Goal: Task Accomplishment & Management: Contribute content

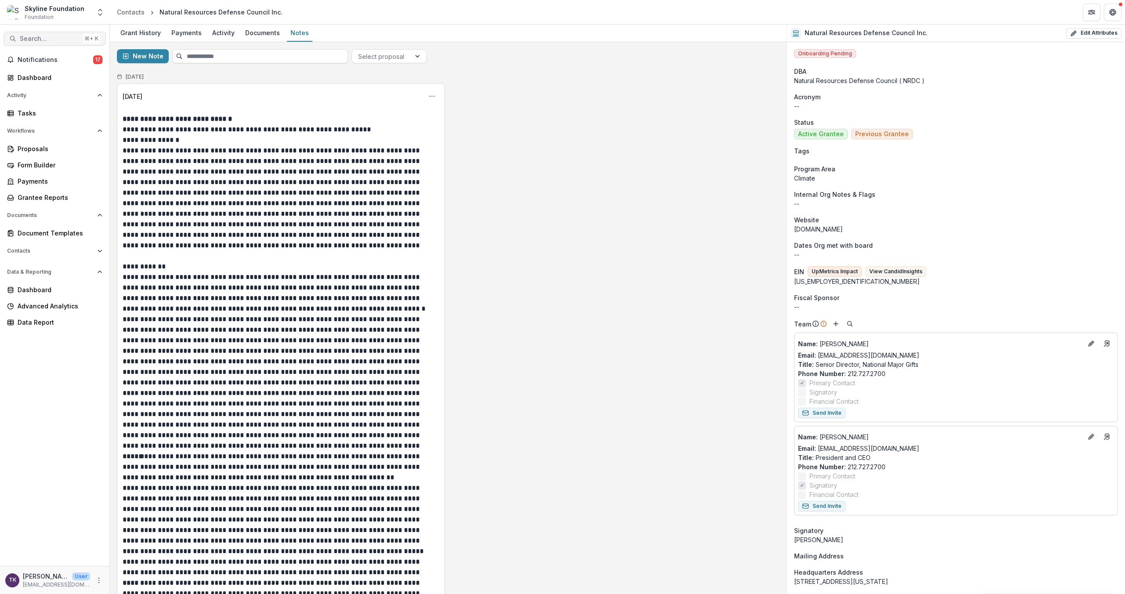
click at [65, 41] on span "Search..." at bounding box center [49, 38] width 59 height 7
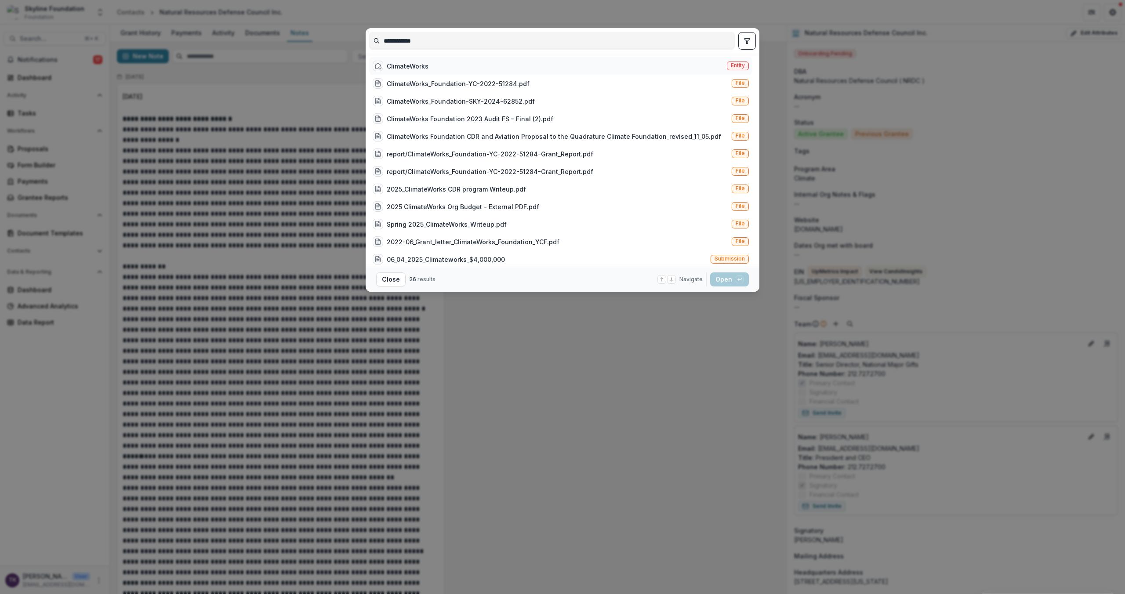
type input "**********"
click at [456, 65] on div "ClimateWorks Entity" at bounding box center [560, 66] width 383 height 18
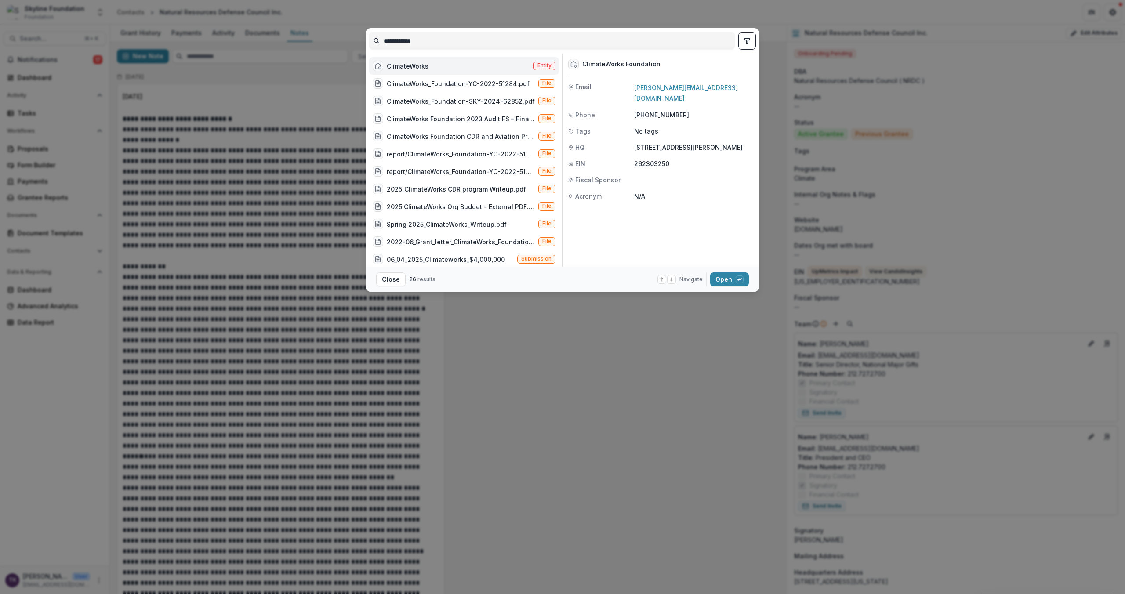
click at [717, 271] on footer "Close 26 results Navigate up and down with arrow keys Open with enter key" at bounding box center [563, 279] width 394 height 25
click at [721, 277] on button "Open with enter key" at bounding box center [729, 279] width 39 height 14
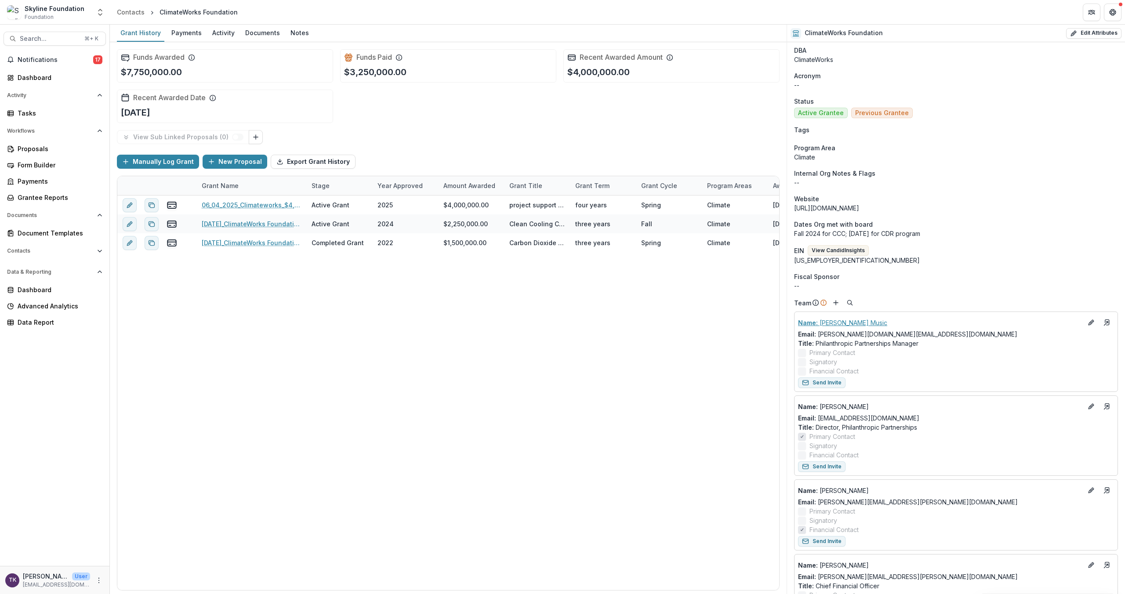
scroll to position [24, 0]
click at [836, 300] on line "Add" at bounding box center [836, 300] width 4 height 0
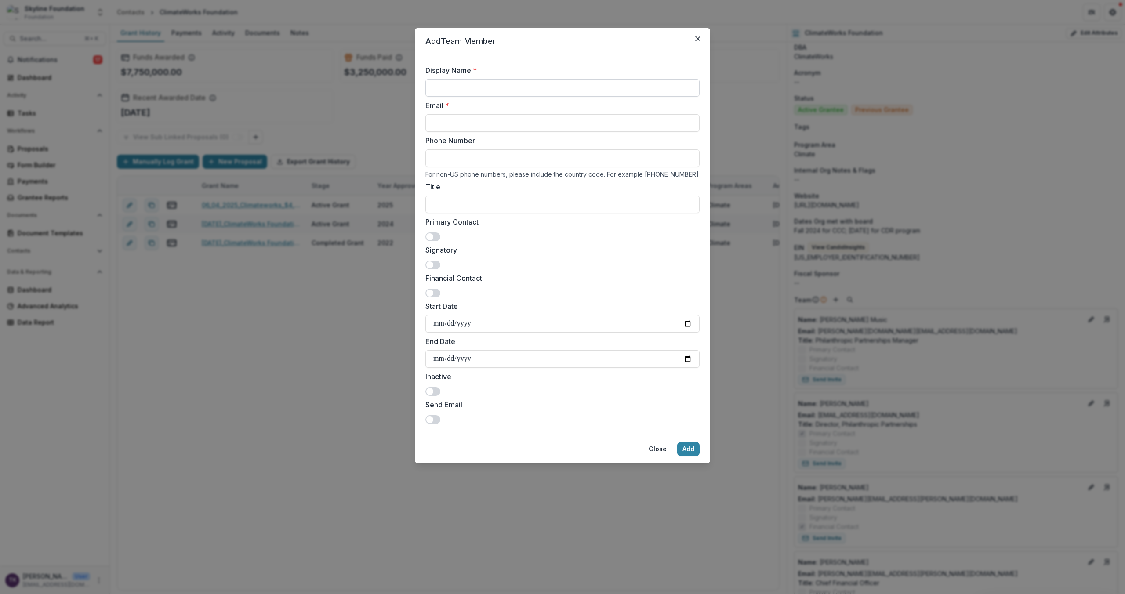
click at [519, 83] on input "Display Name *" at bounding box center [562, 88] width 274 height 18
type input "**********"
click at [586, 123] on input "**********" at bounding box center [562, 123] width 274 height 18
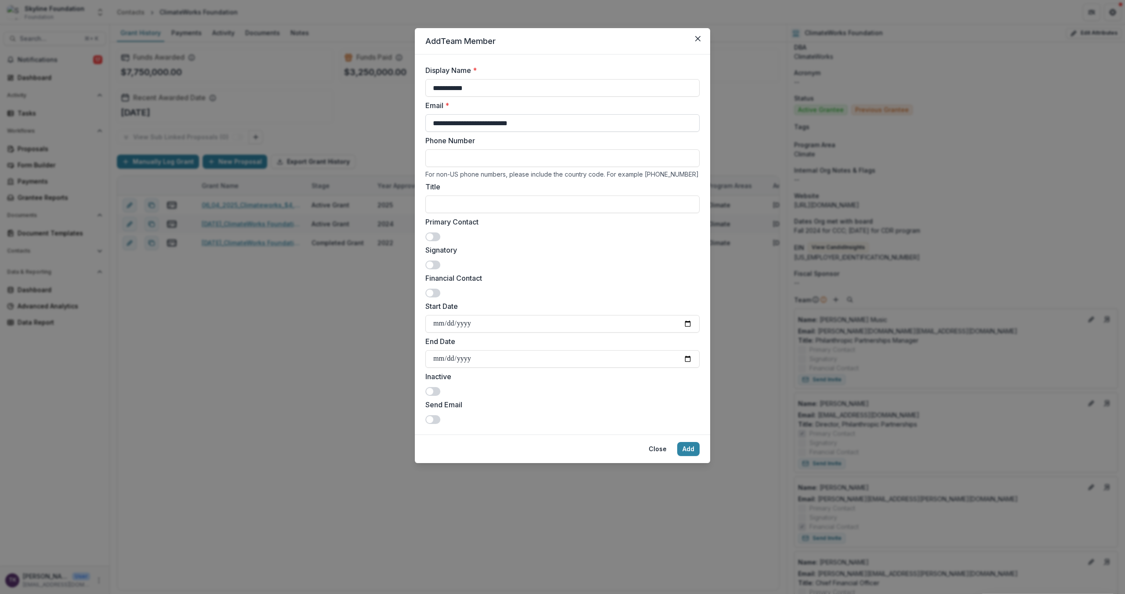
click at [586, 123] on input "**********" at bounding box center [562, 123] width 274 height 18
click at [699, 41] on button "Close" at bounding box center [698, 39] width 14 height 14
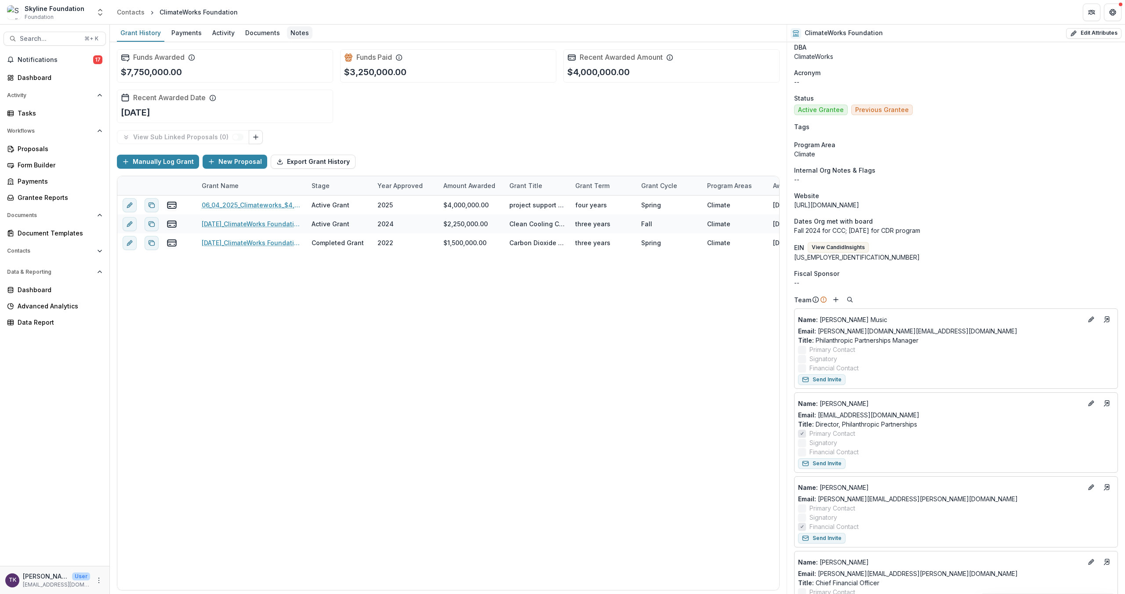
drag, startPoint x: 283, startPoint y: 35, endPoint x: 290, endPoint y: 36, distance: 7.1
click at [287, 35] on div "Notes" at bounding box center [299, 32] width 25 height 13
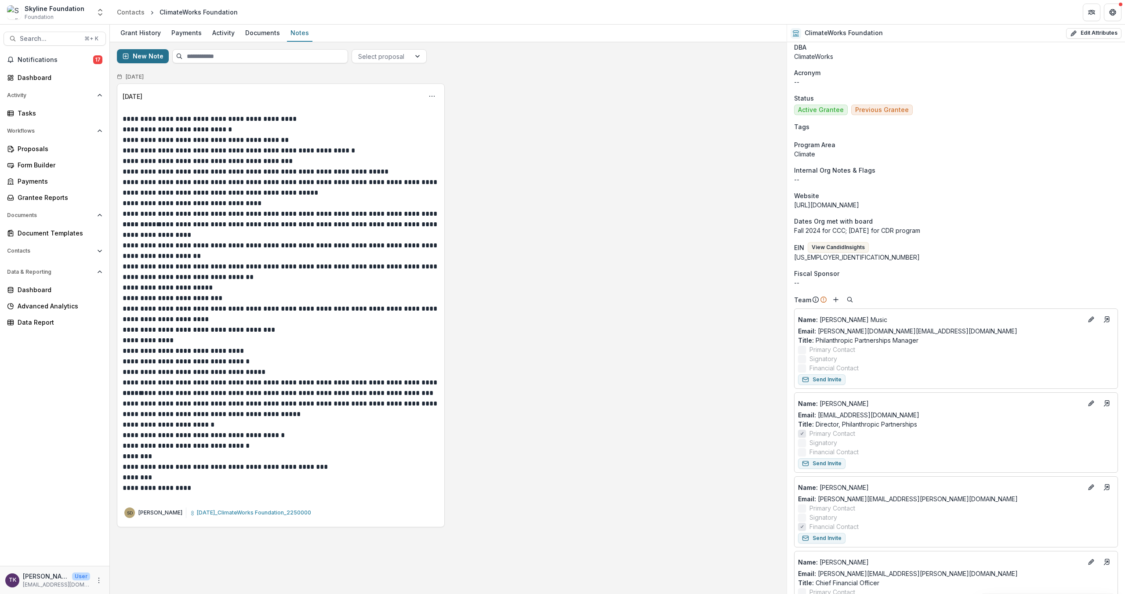
click at [149, 57] on button "New Note" at bounding box center [143, 56] width 52 height 14
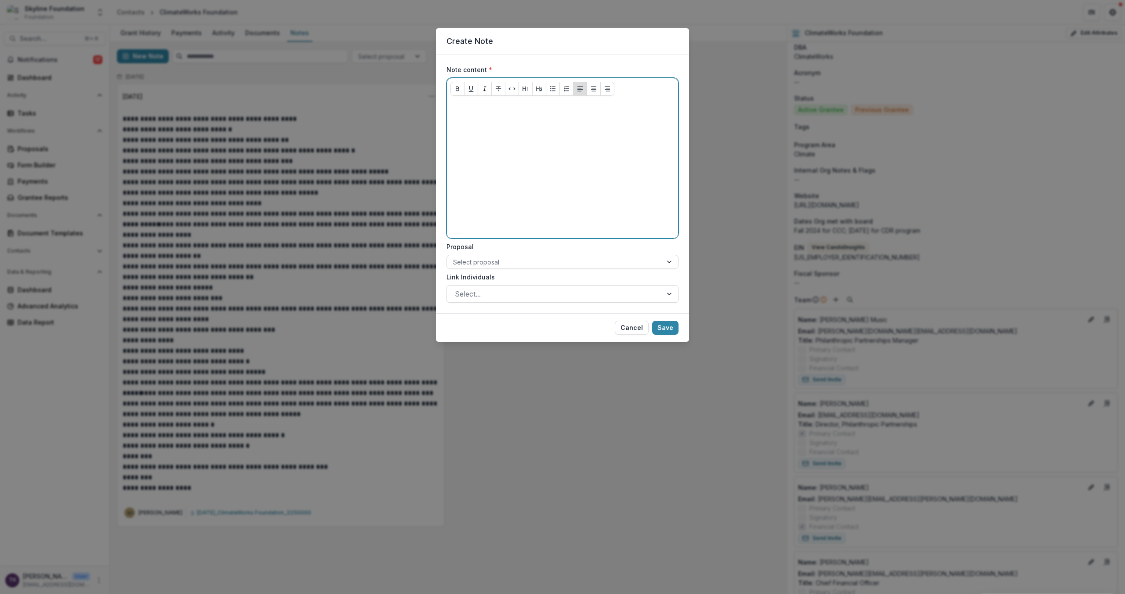
click at [533, 143] on div at bounding box center [562, 169] width 224 height 132
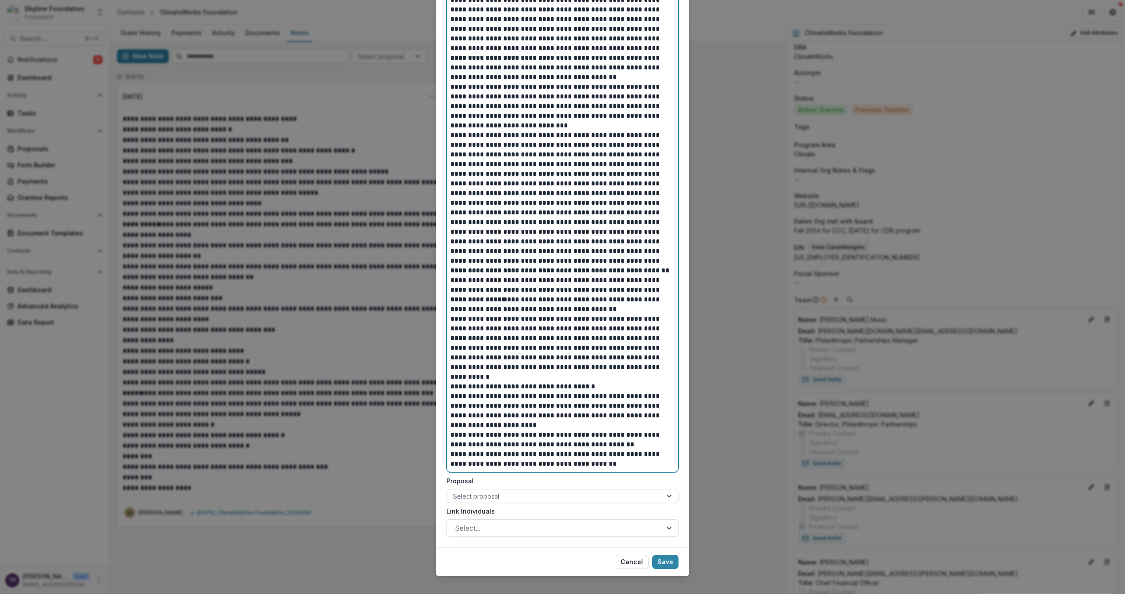
scroll to position [1800, 0]
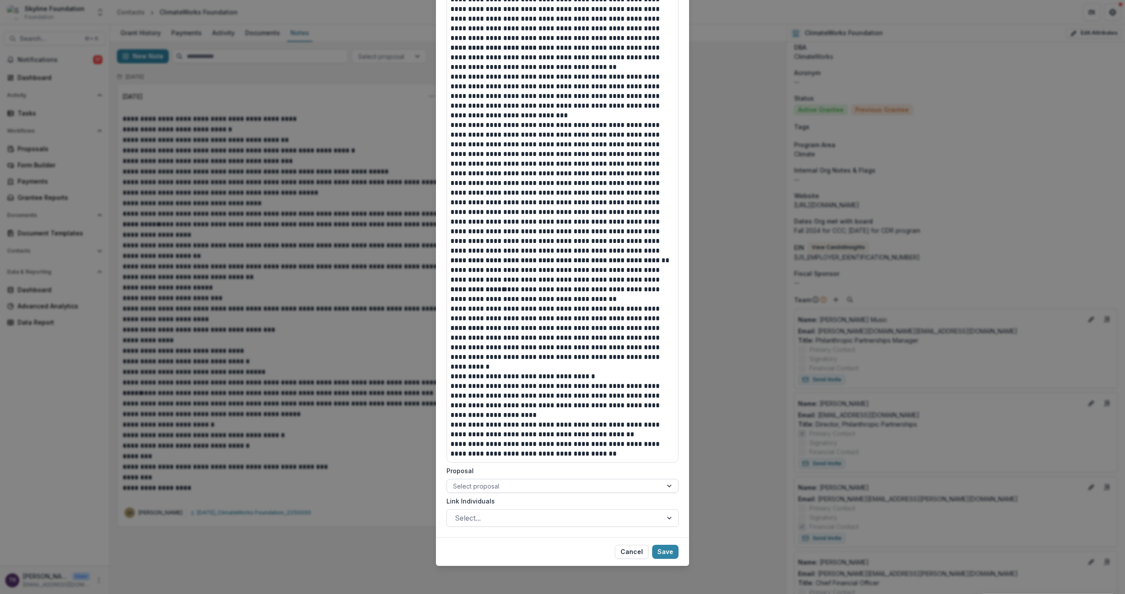
click at [567, 487] on div at bounding box center [554, 486] width 203 height 11
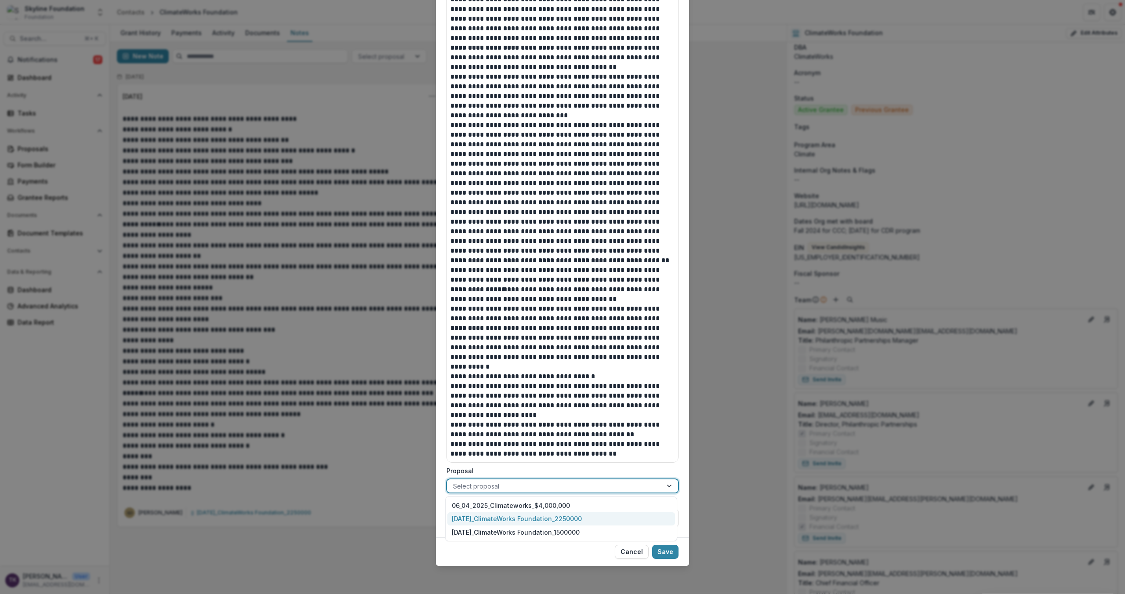
click at [578, 520] on div "[DATE]_ClimateWorks Foundation_2250000" at bounding box center [561, 519] width 228 height 14
click at [592, 486] on div at bounding box center [547, 486] width 189 height 11
click at [584, 518] on div "[DATE]_ClimateWorks Foundation_2250000" at bounding box center [561, 519] width 228 height 14
click at [661, 552] on button "Save" at bounding box center [665, 552] width 26 height 14
